Goal: Entertainment & Leisure: Consume media (video, audio)

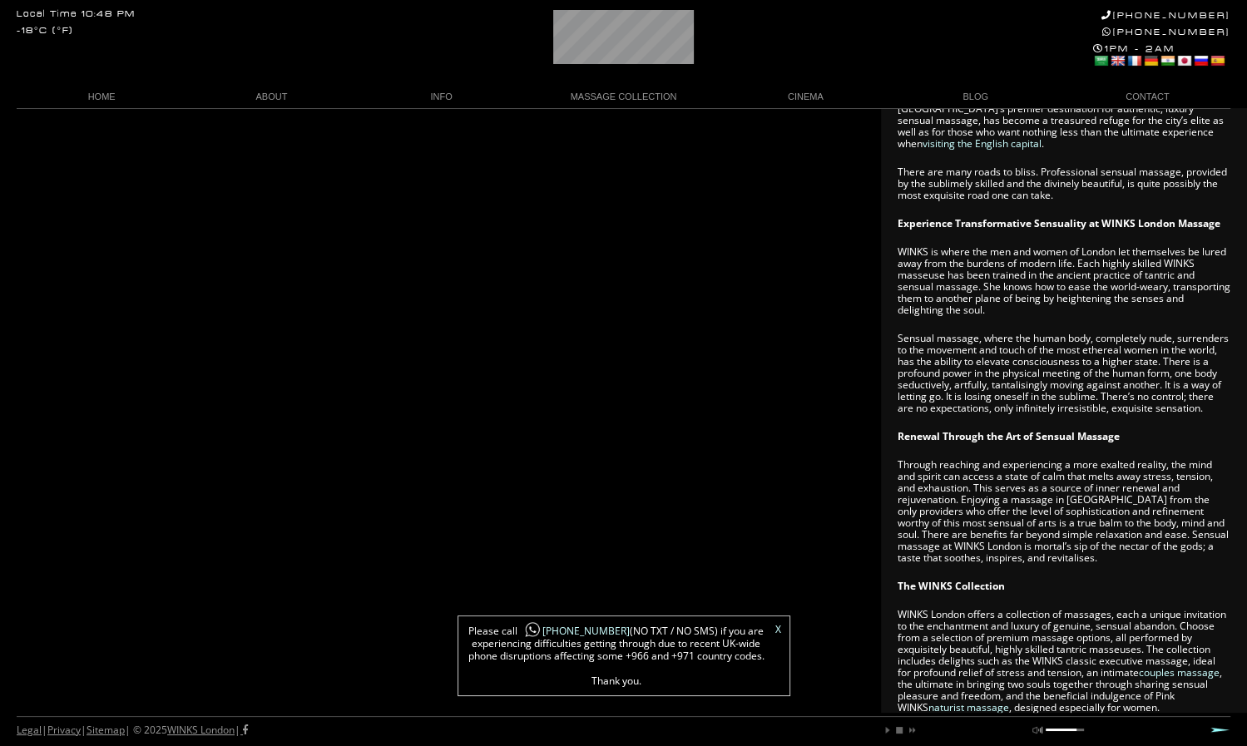
scroll to position [509, 0]
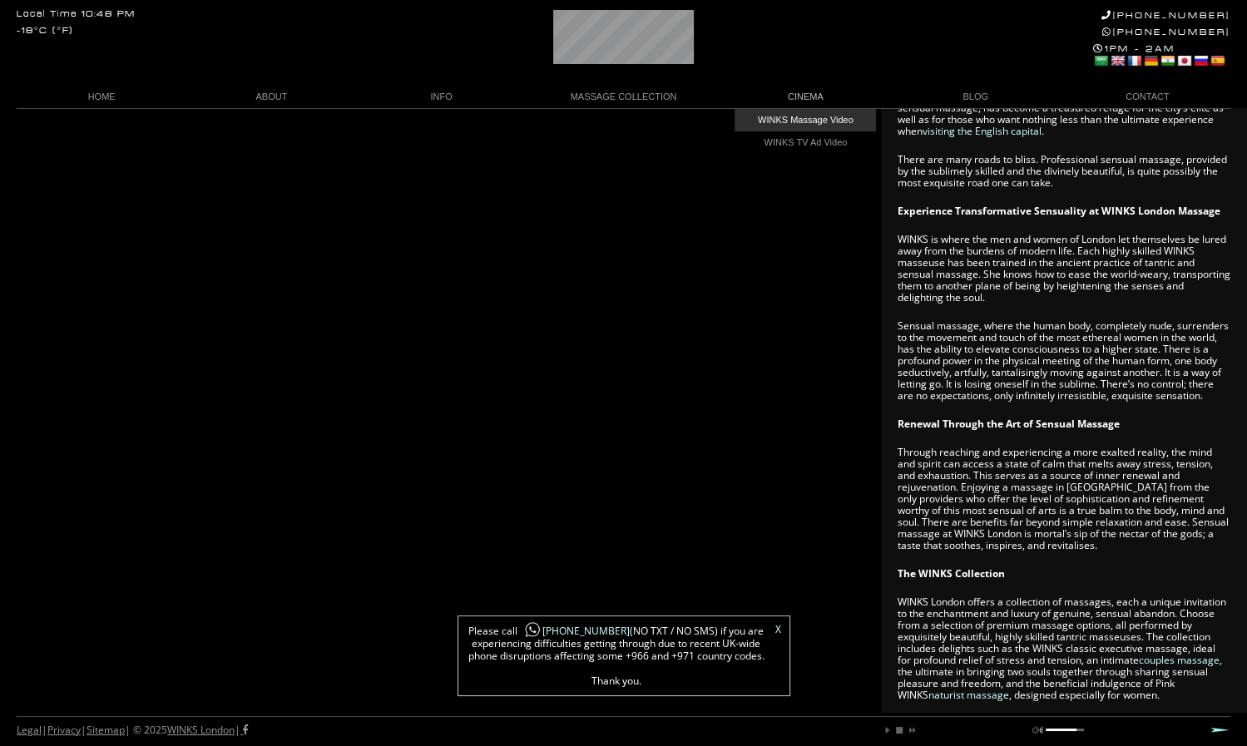
click at [820, 116] on link "WINKS Massage Video" at bounding box center [805, 120] width 141 height 22
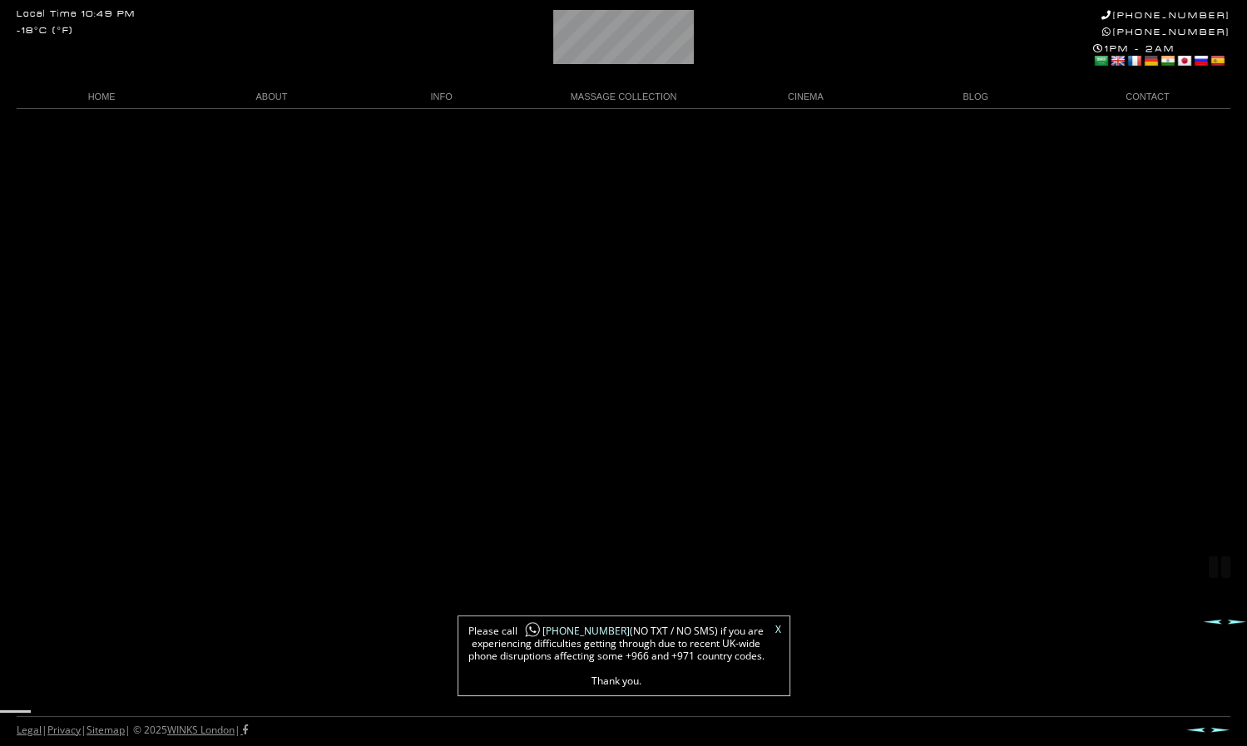
scroll to position [107, 0]
click at [775, 631] on link "X" at bounding box center [778, 630] width 6 height 10
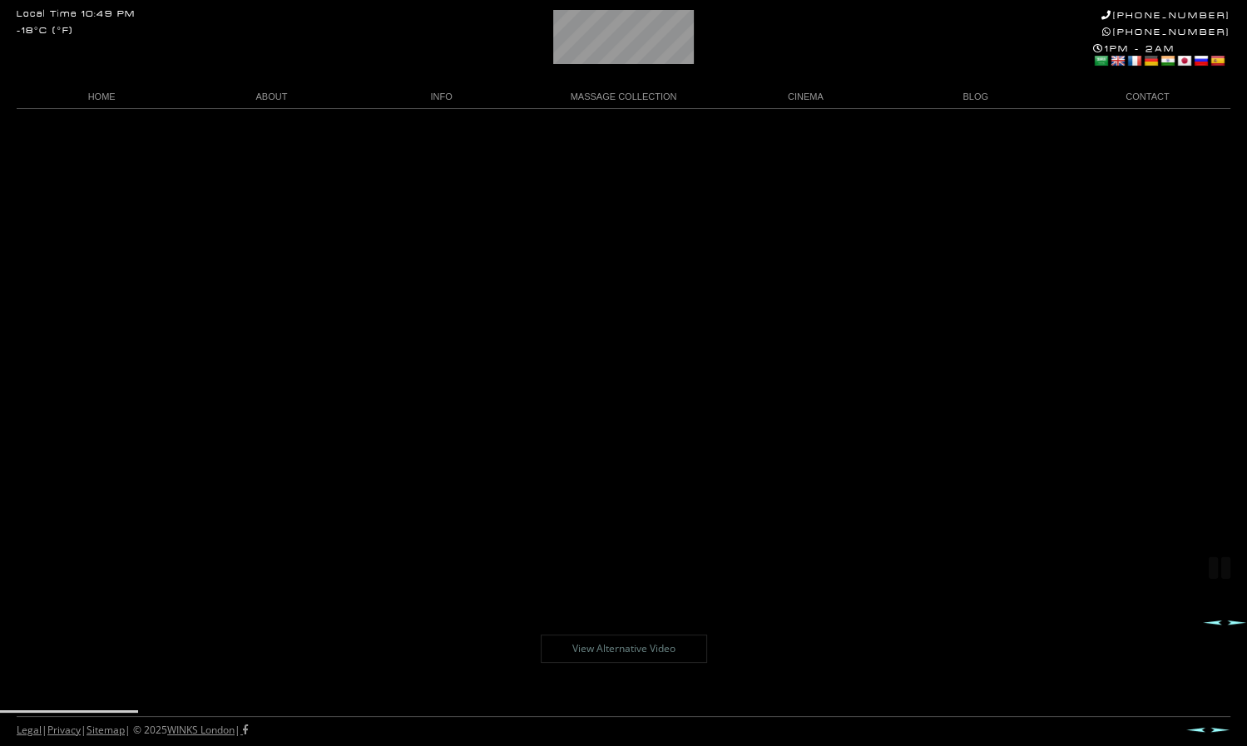
scroll to position [106, 0]
click at [534, 715] on div at bounding box center [623, 729] width 1247 height 33
click at [537, 710] on div at bounding box center [623, 714] width 1247 height 8
click at [650, 637] on link "View Alternative Video" at bounding box center [624, 649] width 166 height 28
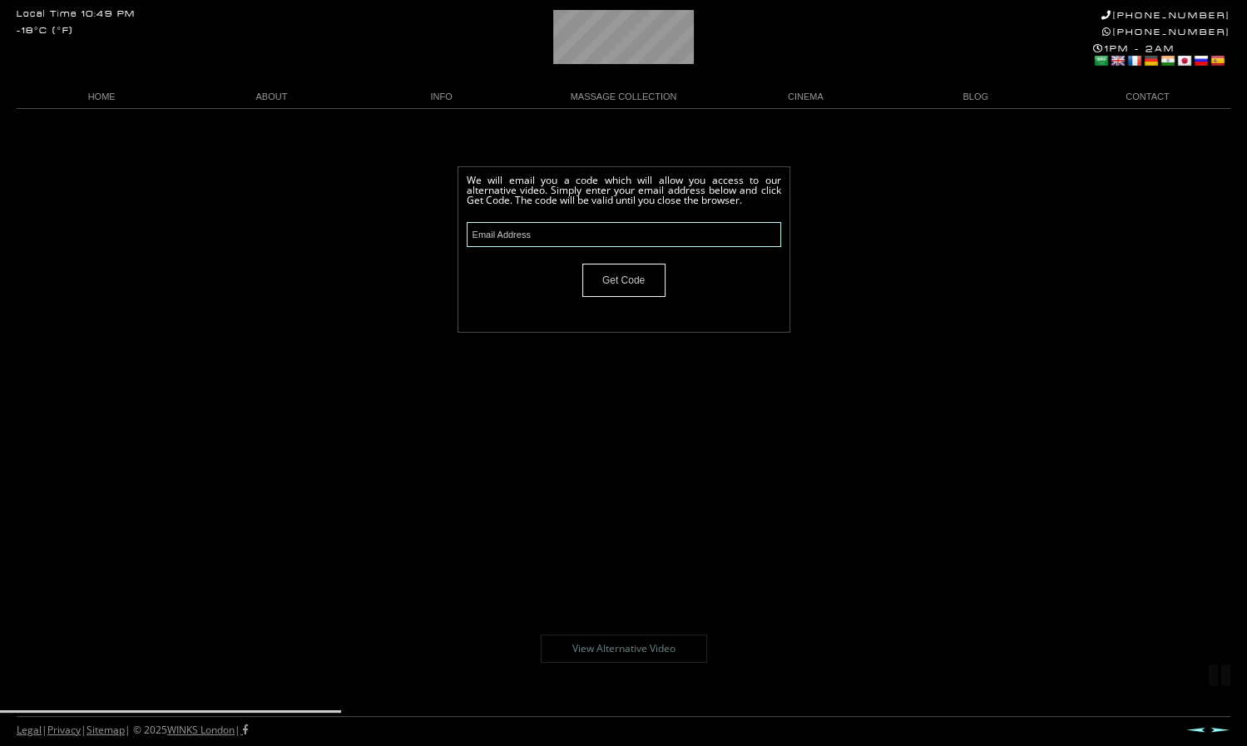
click at [633, 236] on input "text" at bounding box center [624, 234] width 314 height 25
click at [582, 264] on input "Get Code" at bounding box center [623, 280] width 83 height 33
drag, startPoint x: 622, startPoint y: 229, endPoint x: 720, endPoint y: 265, distance: 104.5
click at [720, 265] on form "macdonaldmichaelandrew@ Get Code" at bounding box center [624, 259] width 314 height 75
click at [641, 224] on input "macdonaldmichaelandrew@" at bounding box center [624, 234] width 314 height 25
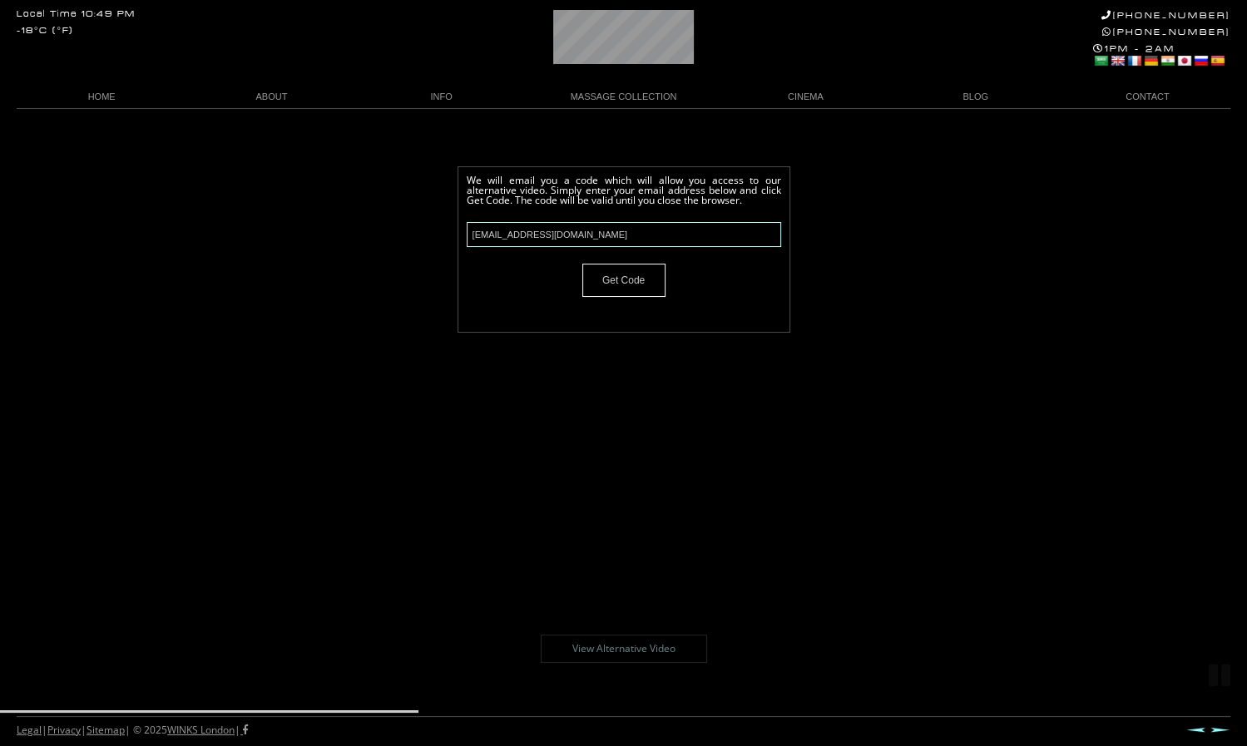
type input "macdonaldmichaelandrew@gmail.com"
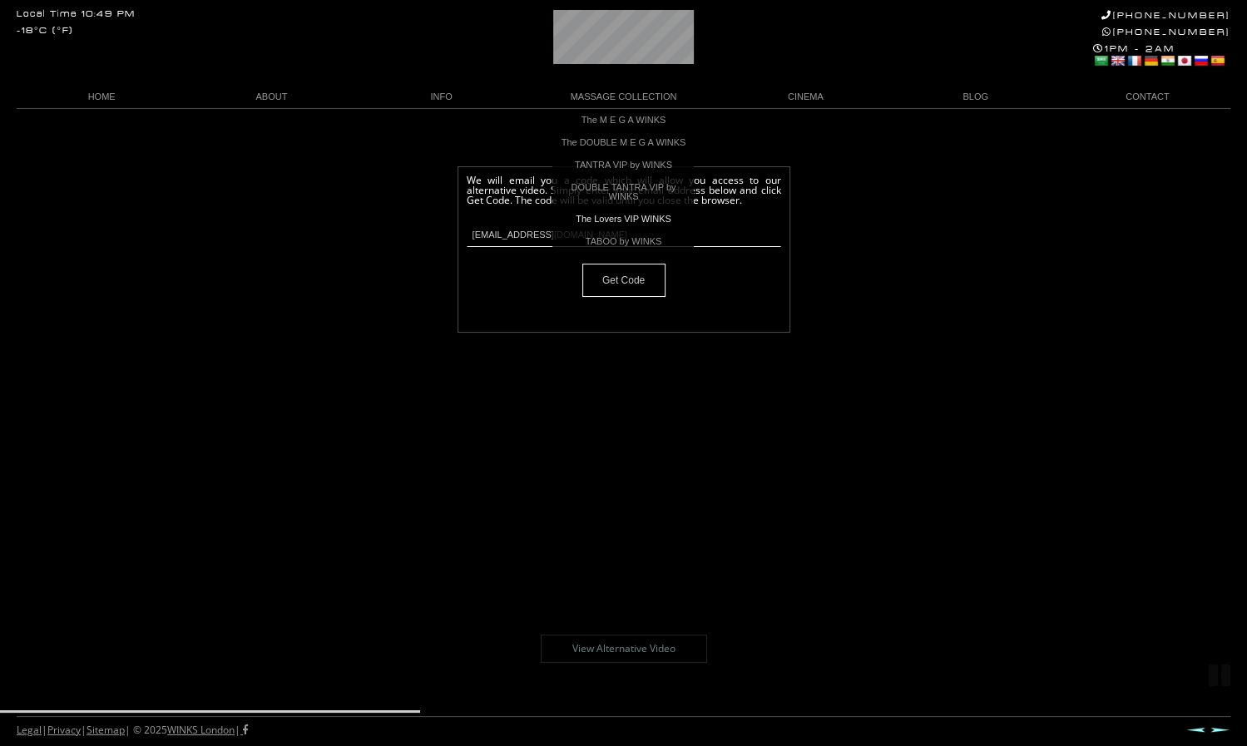
click at [626, 280] on input "Get Code" at bounding box center [623, 280] width 83 height 33
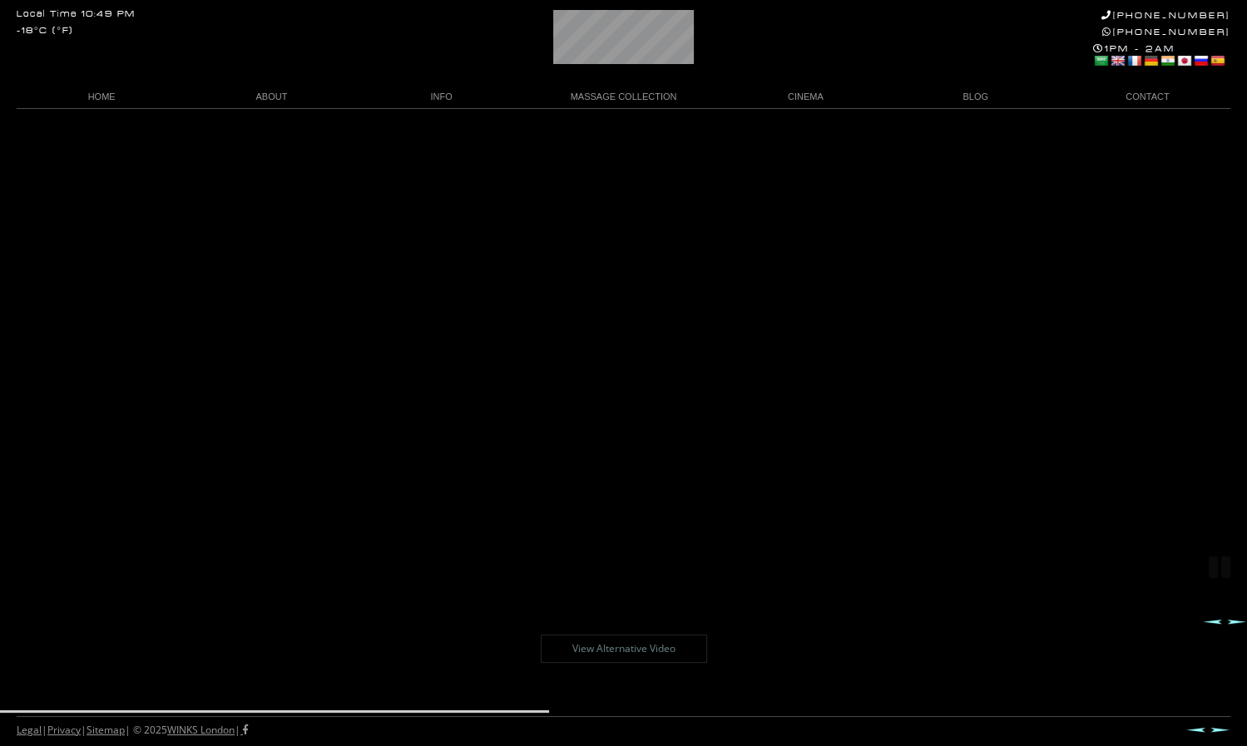
scroll to position [107, 0]
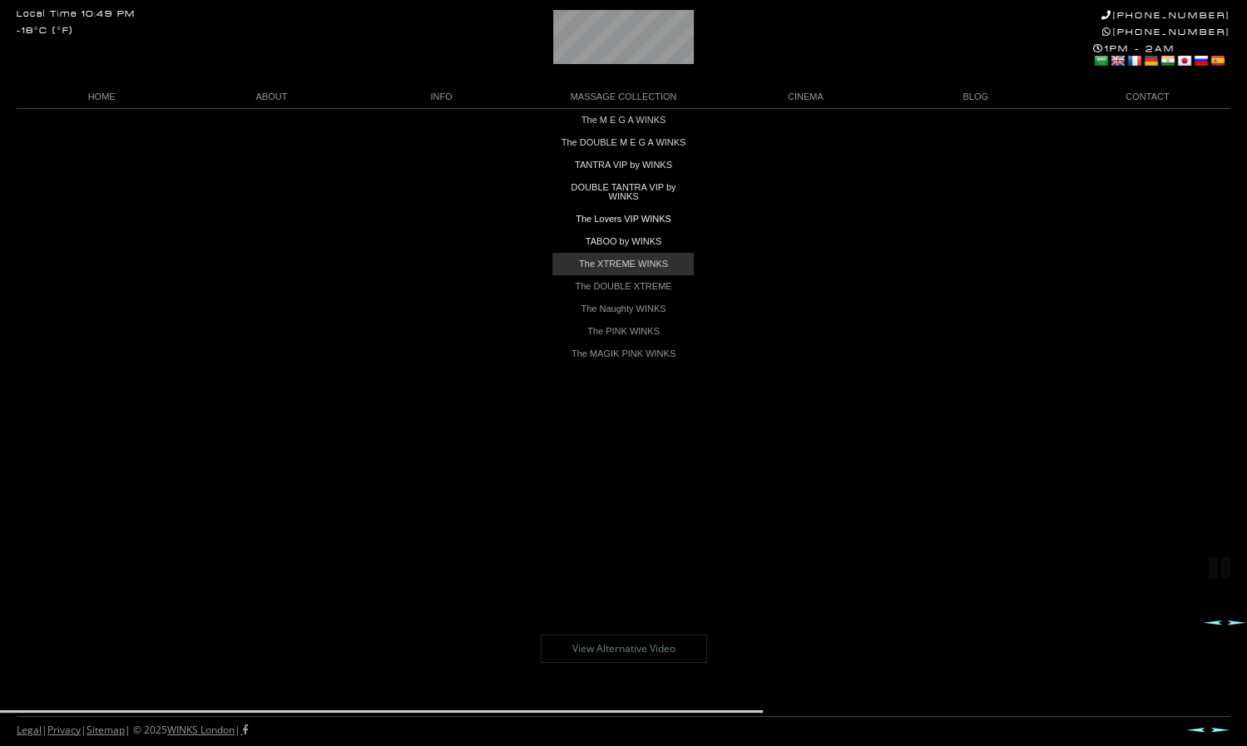
click at [606, 267] on link "The XTREME WINKS" at bounding box center [622, 264] width 141 height 22
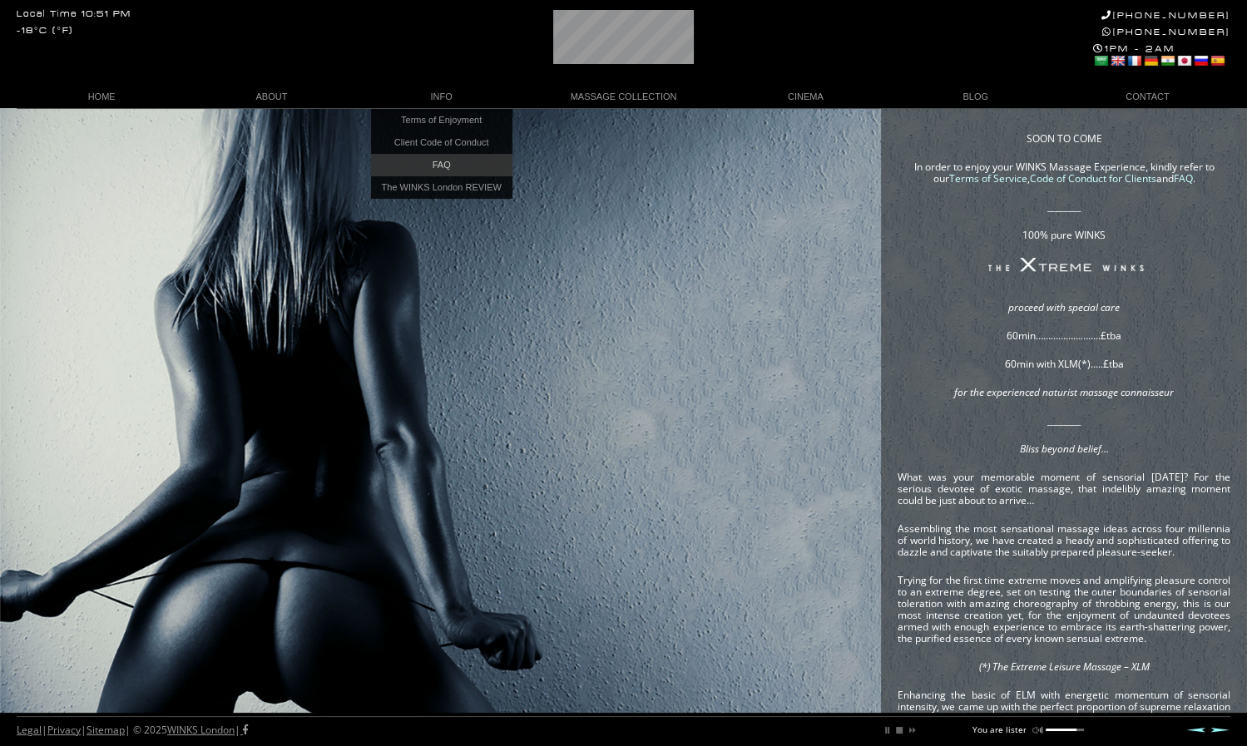
click at [435, 159] on link "FAQ" at bounding box center [441, 165] width 141 height 22
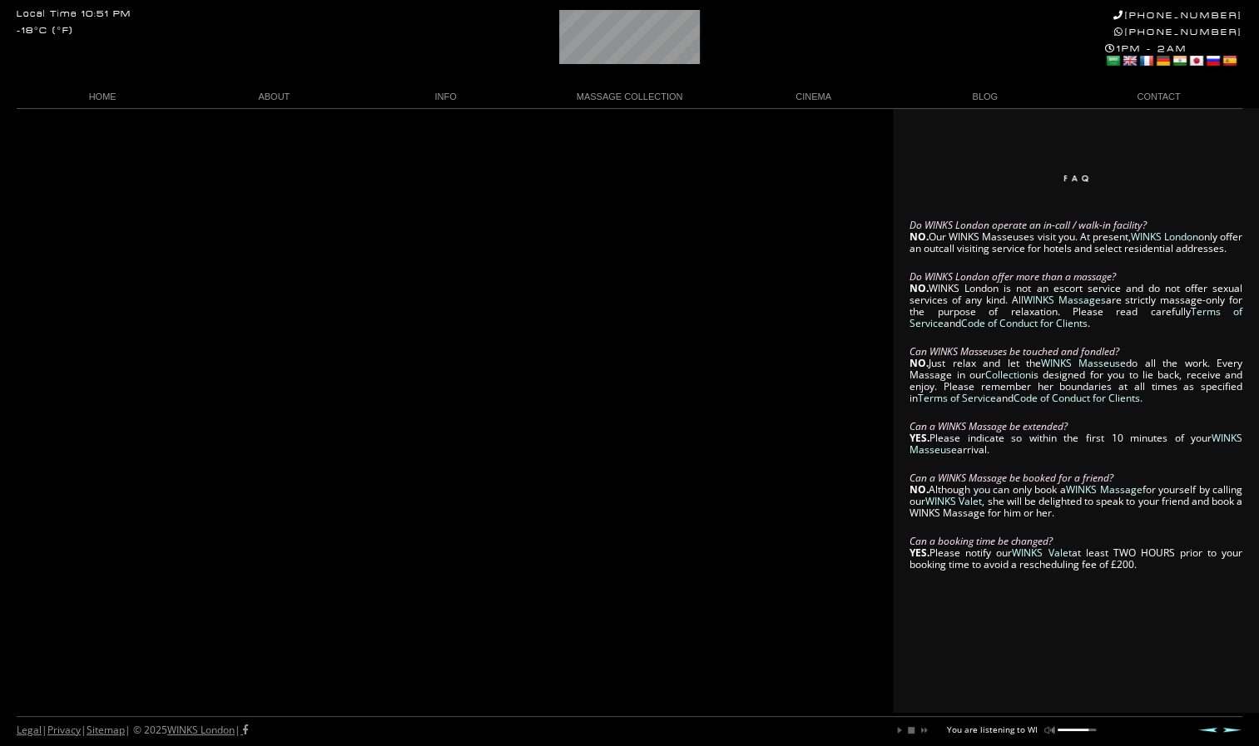
scroll to position [0, 94]
